Goal: Download file/media

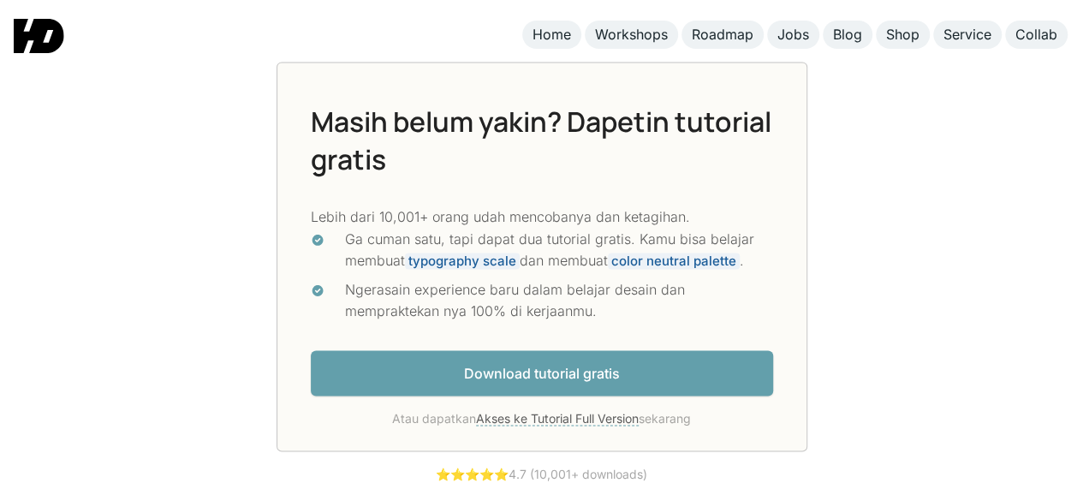
scroll to position [4501, 0]
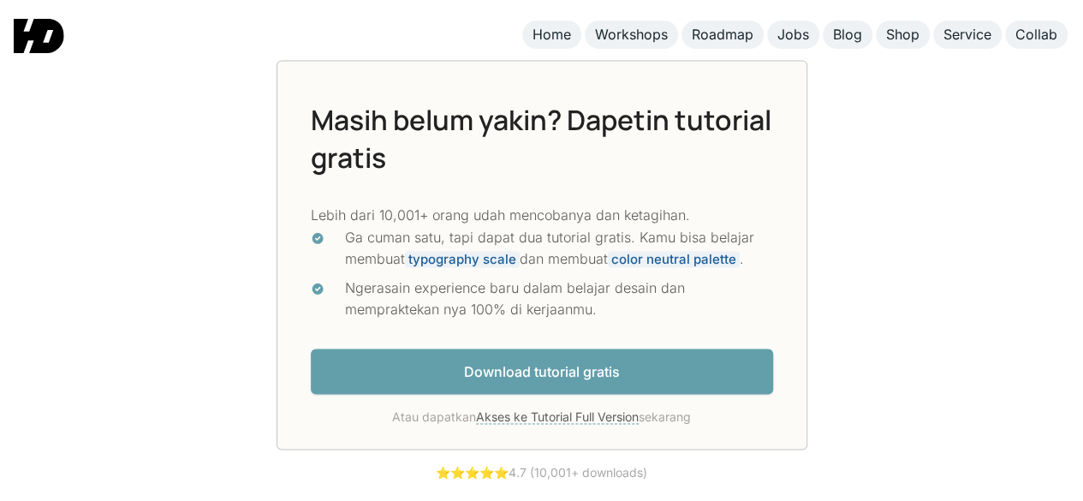
click at [570, 348] on link "Download tutorial gratis" at bounding box center [542, 370] width 462 height 45
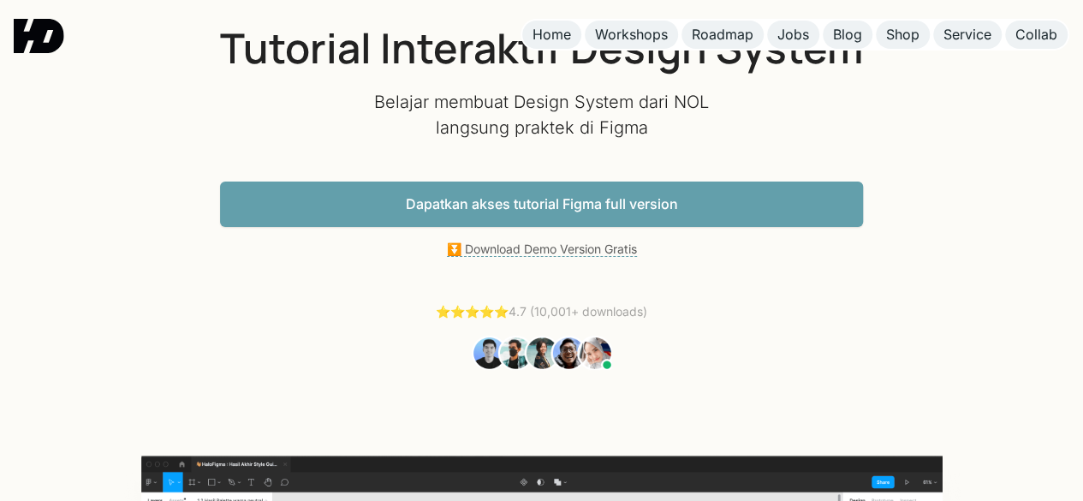
scroll to position [116, 0]
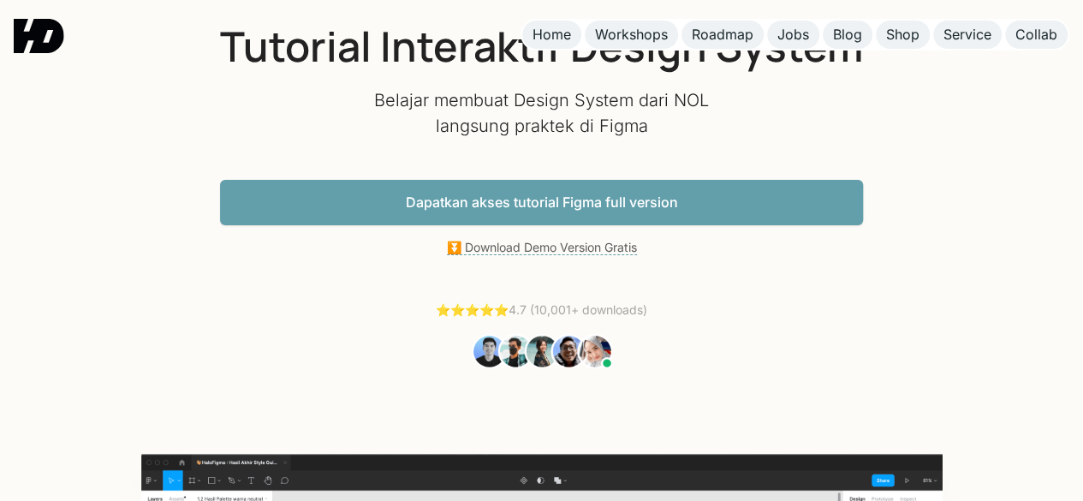
click at [723, 199] on link "Dapatkan akses tutorial Figma full version" at bounding box center [541, 202] width 643 height 45
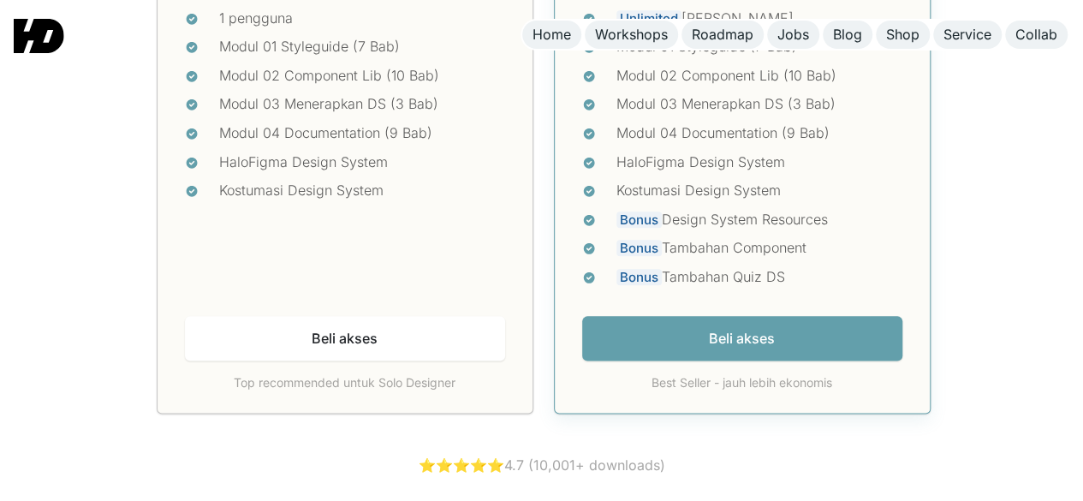
scroll to position [7311, 0]
